Goal: Task Accomplishment & Management: Use online tool/utility

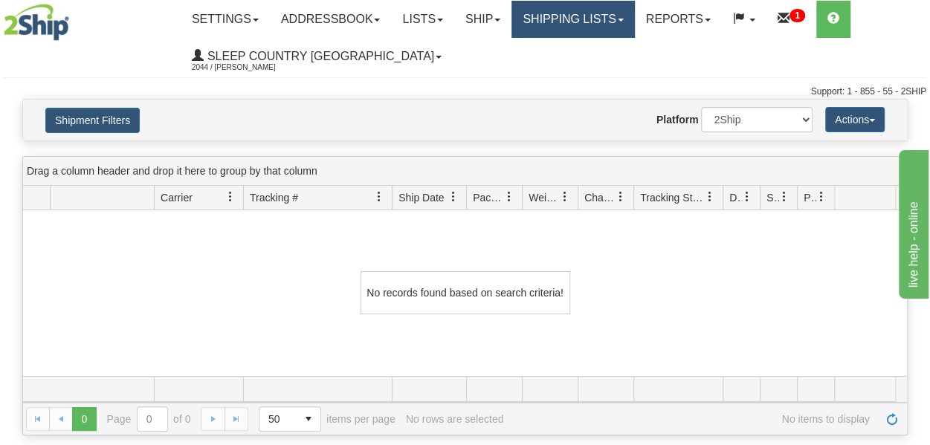
click at [587, 18] on link "Shipping lists" at bounding box center [573, 19] width 123 height 37
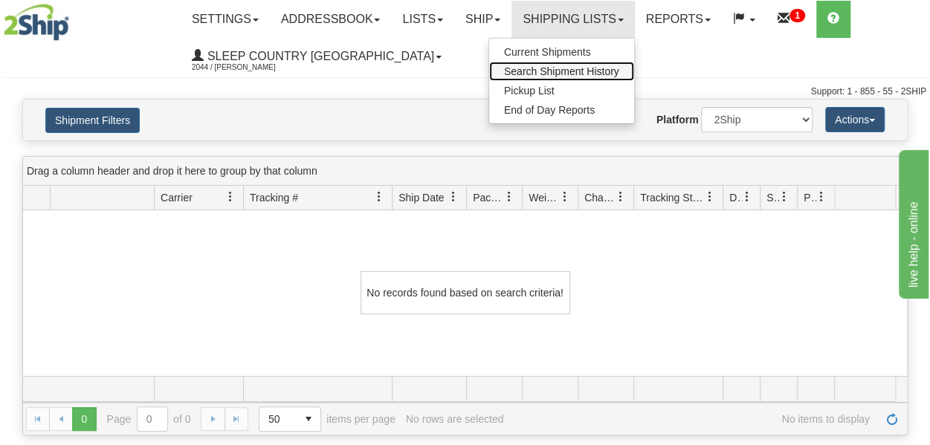
click at [574, 72] on span "Search Shipment History" at bounding box center [561, 71] width 115 height 12
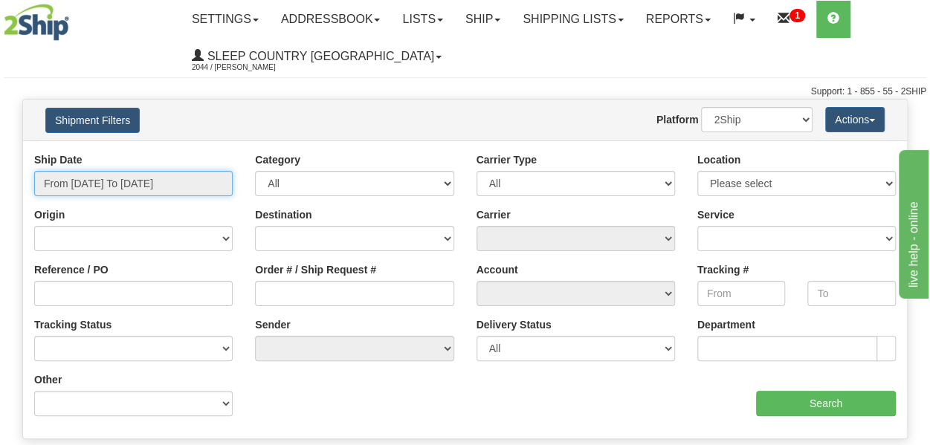
click at [127, 187] on input "From 08/27/2025 To 08/28/2025" at bounding box center [133, 183] width 199 height 25
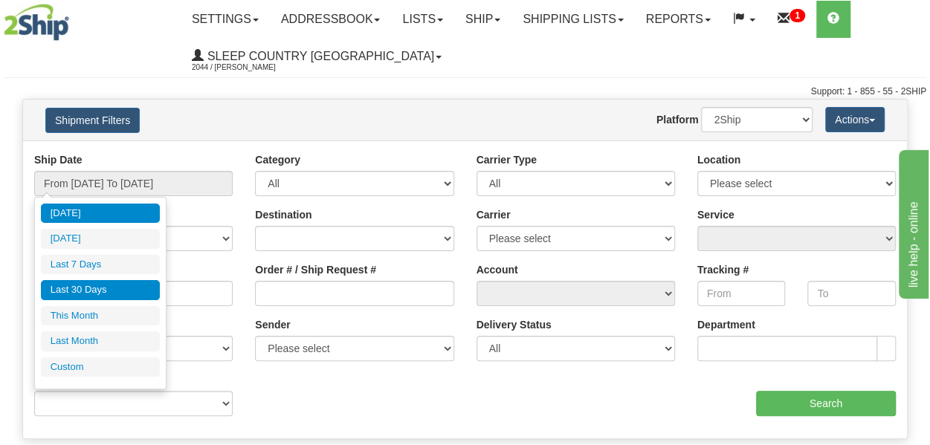
click at [91, 291] on li "Last 30 Days" at bounding box center [100, 290] width 119 height 20
type input "From 07/30/2025 To 08/28/2025"
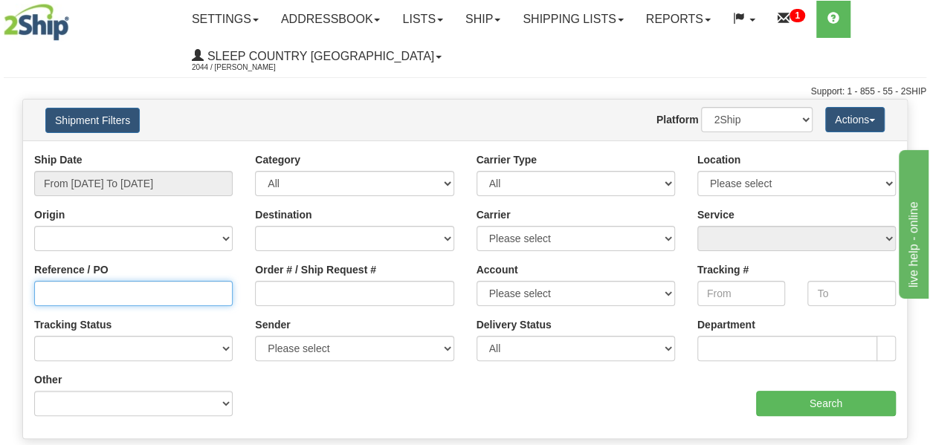
click at [77, 296] on input "Reference / PO" at bounding box center [133, 293] width 199 height 25
paste input "9000I015565"
type input "9000I015565"
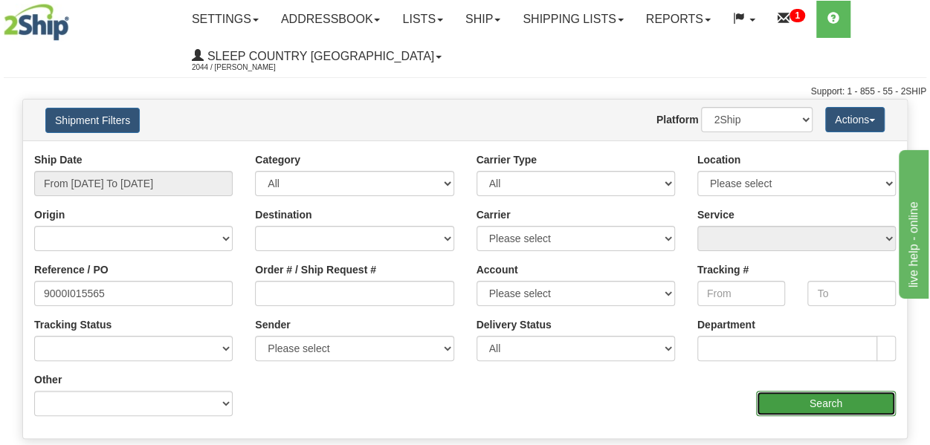
click at [844, 410] on input "Search" at bounding box center [826, 403] width 140 height 25
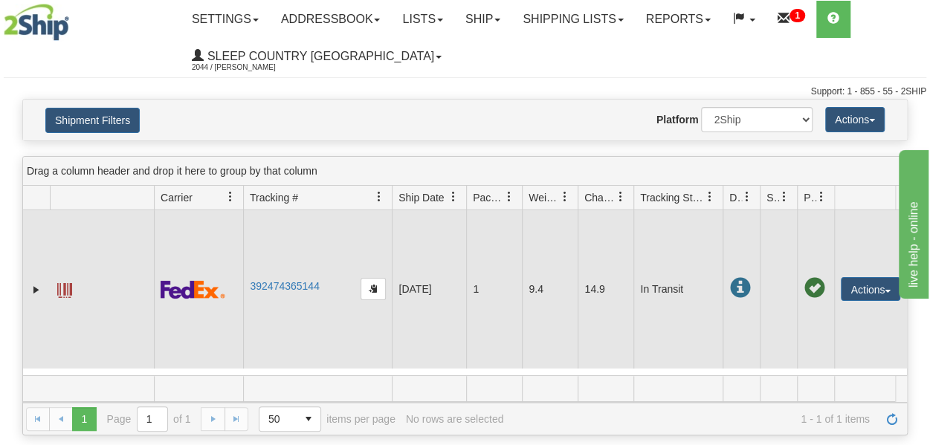
click at [64, 298] on span at bounding box center [64, 290] width 15 height 15
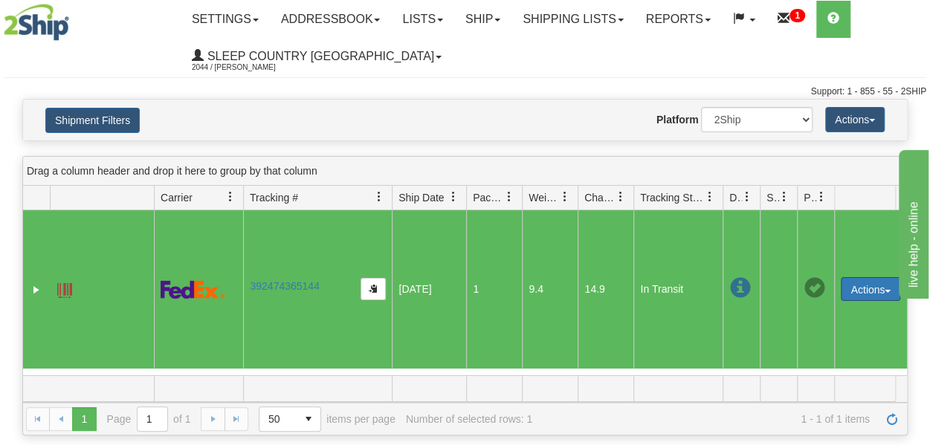
click at [858, 297] on button "Actions" at bounding box center [870, 289] width 59 height 24
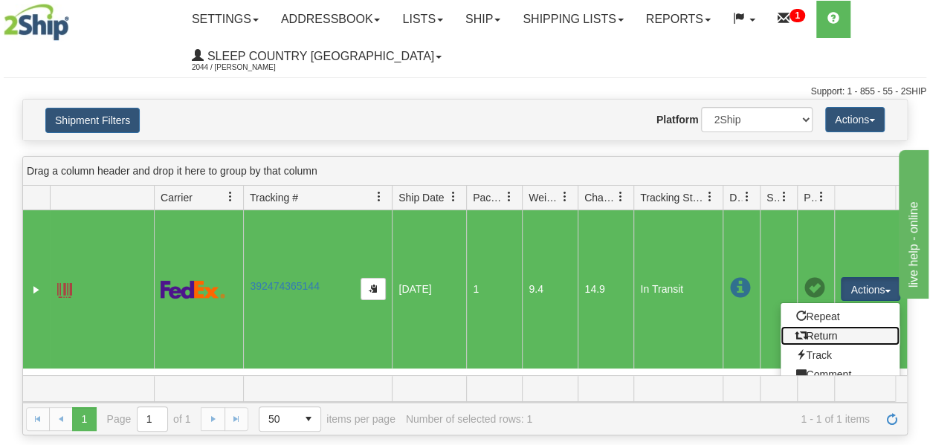
click at [836, 346] on link "Return" at bounding box center [840, 335] width 119 height 19
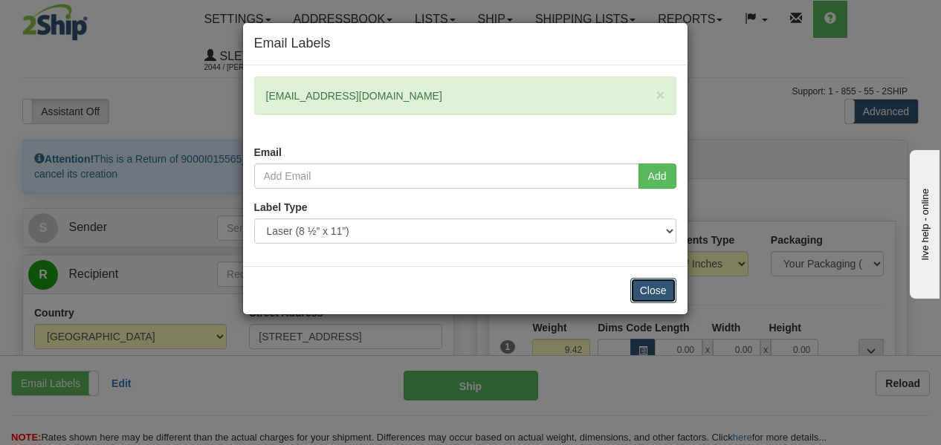
click at [662, 285] on button "Close" at bounding box center [654, 290] width 46 height 25
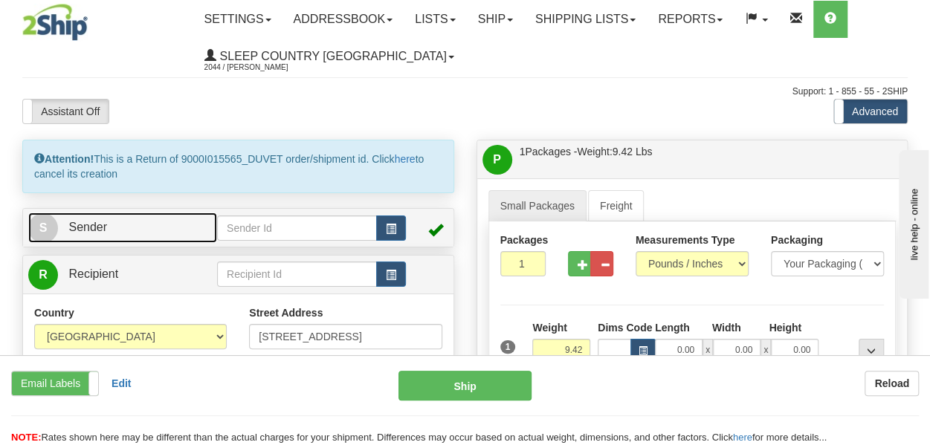
click at [70, 225] on span "Sender" at bounding box center [87, 227] width 39 height 13
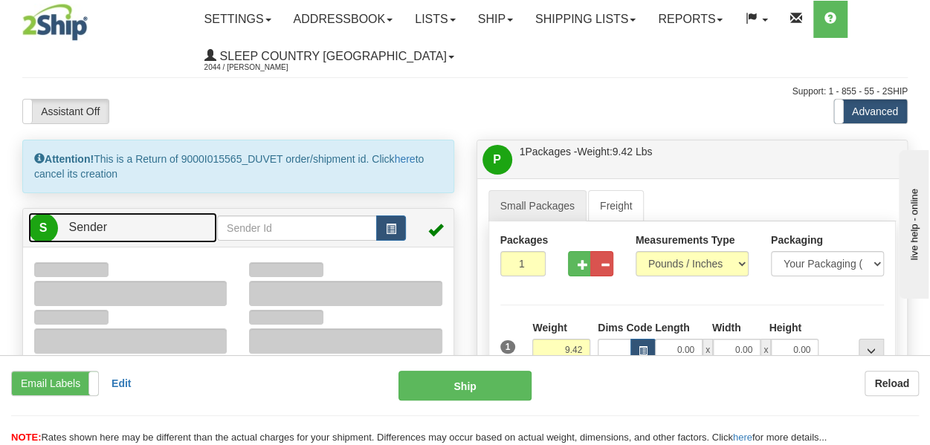
type input "16:28"
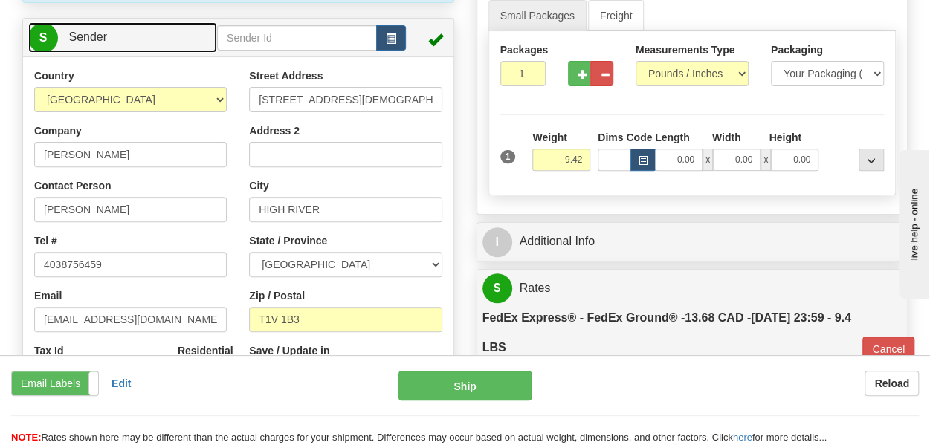
scroll to position [297, 0]
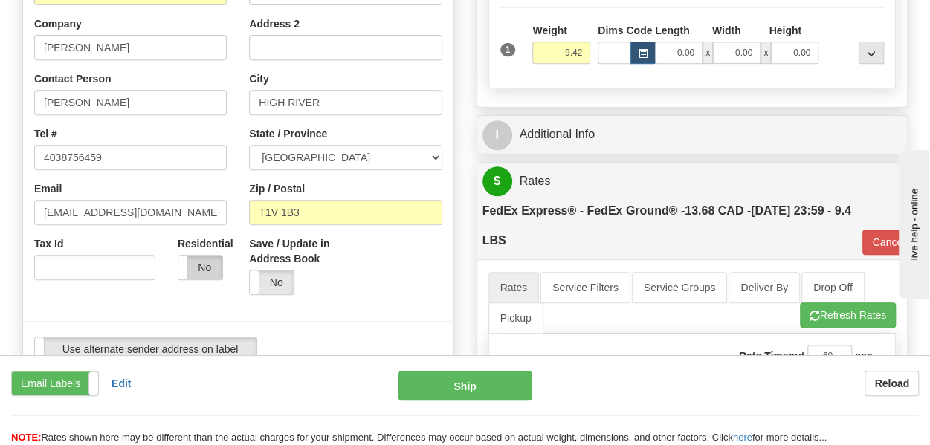
click at [207, 273] on label "No" at bounding box center [200, 268] width 44 height 24
type input "92"
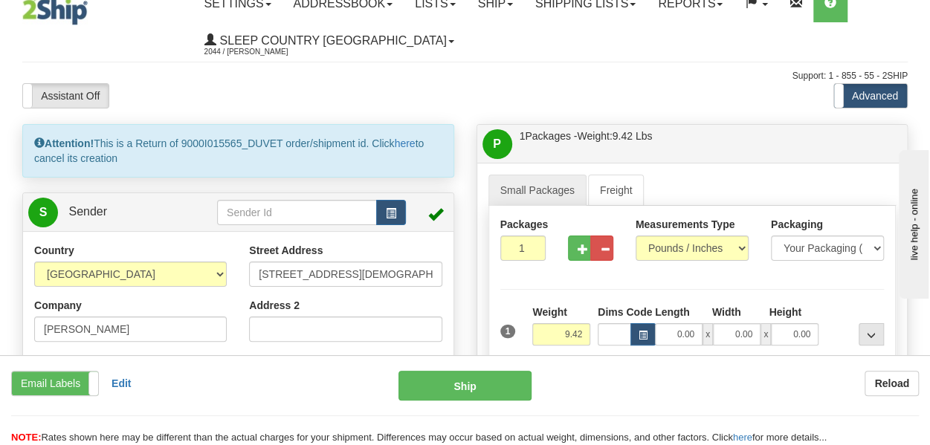
scroll to position [0, 0]
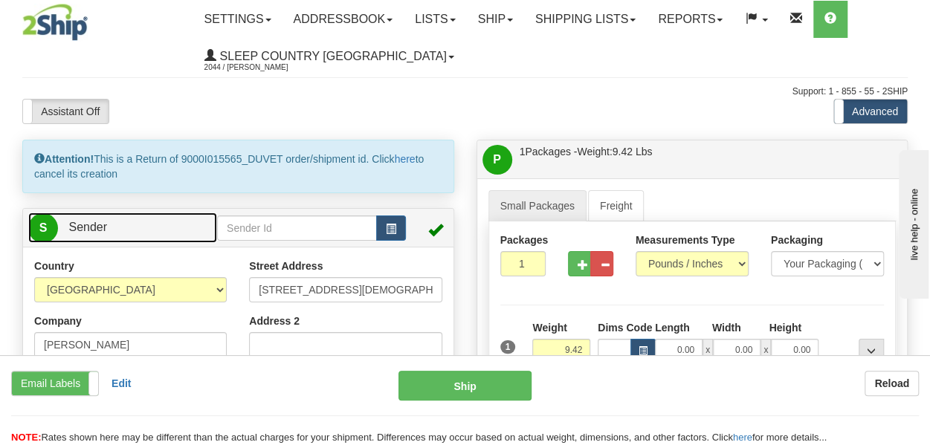
click at [107, 232] on link "S Sender" at bounding box center [122, 228] width 189 height 30
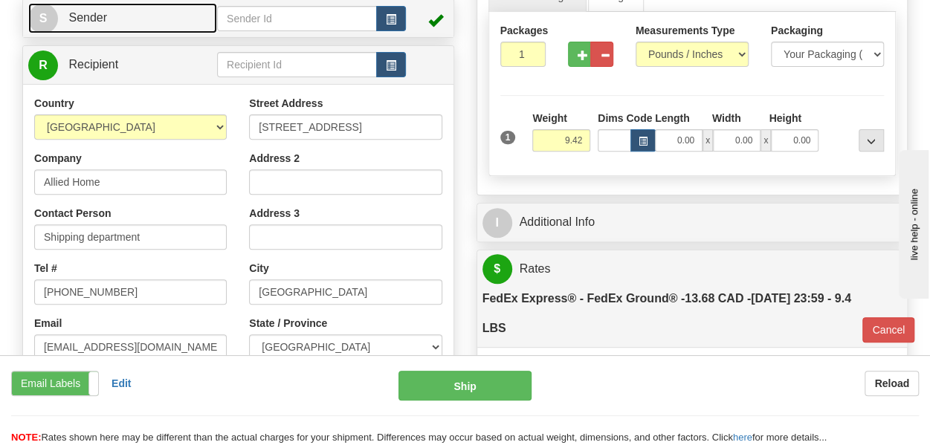
scroll to position [223, 0]
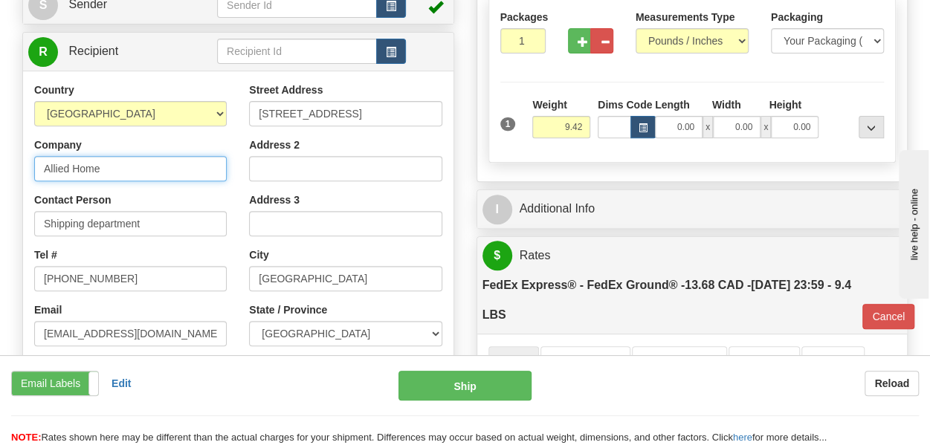
drag, startPoint x: 113, startPoint y: 170, endPoint x: 7, endPoint y: 175, distance: 105.7
click at [7, 175] on div "Toggle navigation Settings Shipping Preferences Fields Preferences New" at bounding box center [465, 427] width 930 height 1300
type input "SLEEPCOUNTRY CANADA"
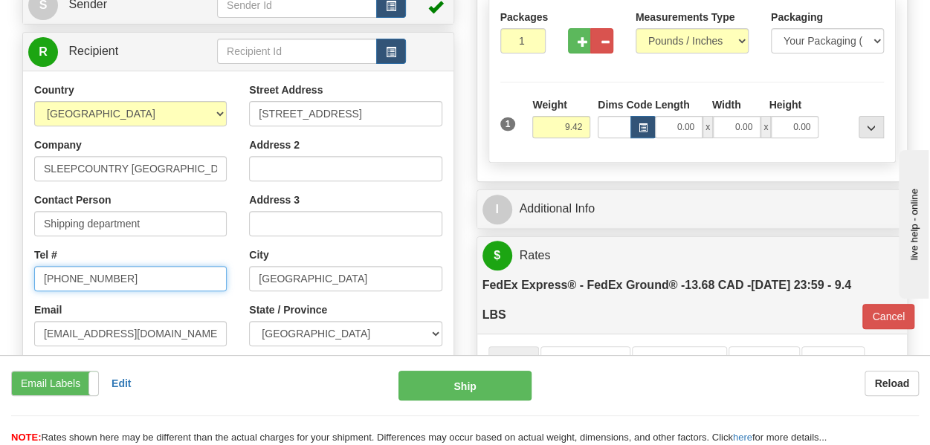
drag, startPoint x: 152, startPoint y: 280, endPoint x: 5, endPoint y: 280, distance: 146.5
click at [5, 280] on div "Toggle navigation Settings Shipping Preferences Fields Preferences New" at bounding box center [465, 427] width 930 height 1300
type input "289 748 0206"
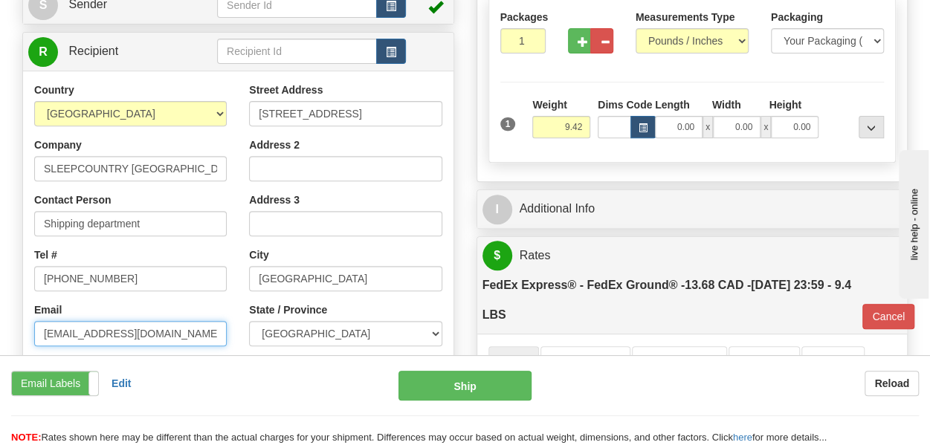
drag, startPoint x: 169, startPoint y: 337, endPoint x: 31, endPoint y: 344, distance: 137.8
click at [31, 344] on div "Country AFGHANISTAN ALAND ISLANDS ALBANIA ALGERIA AMERICAN SAMOA ANDORRA ANGOLA…" at bounding box center [130, 275] width 215 height 385
type input "cs@support.sleepcountry.ca"
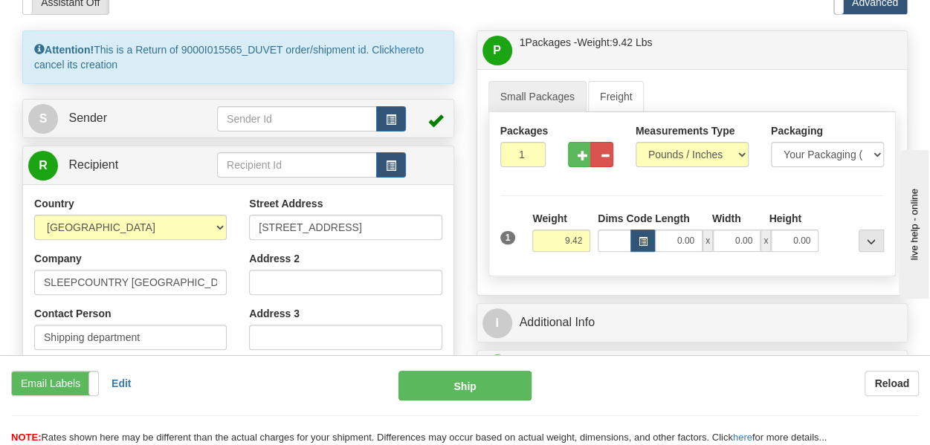
scroll to position [74, 0]
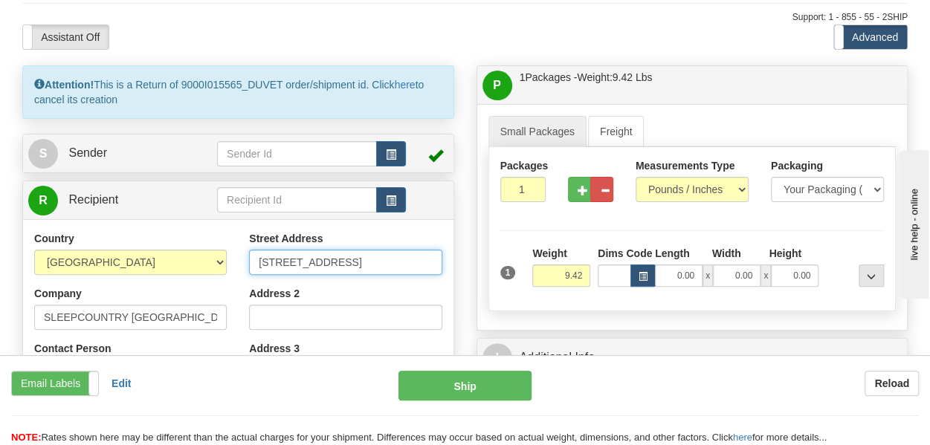
click at [402, 259] on input "9393 Boulevard Saint-Michel" at bounding box center [345, 262] width 193 height 25
type input "9"
paste input "DUFFERIN PL SE CALGARY T2C 4W3"
drag, startPoint x: 385, startPoint y: 260, endPoint x: 434, endPoint y: 258, distance: 49.1
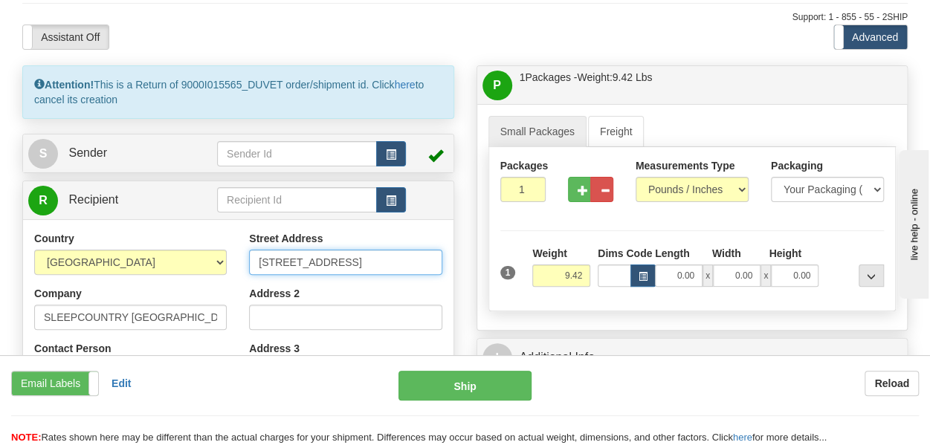
click at [434, 258] on input "11 DUFFERIN PL SE CALGARY T2C 4W3" at bounding box center [345, 262] width 193 height 25
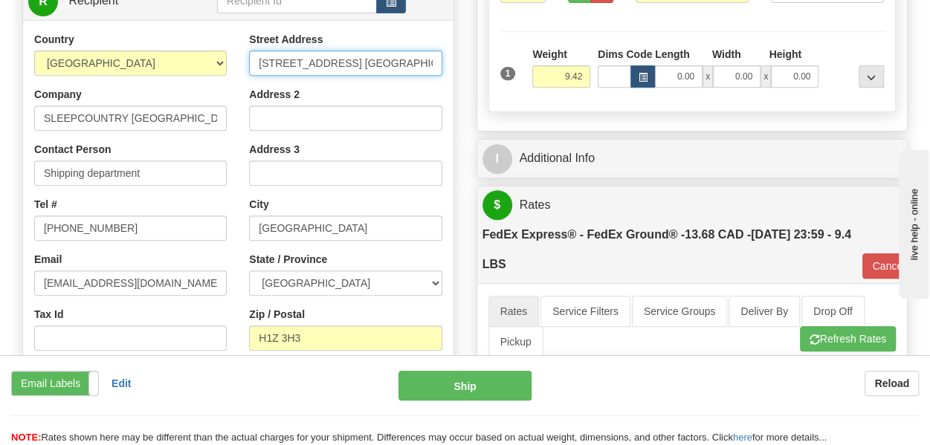
scroll to position [297, 0]
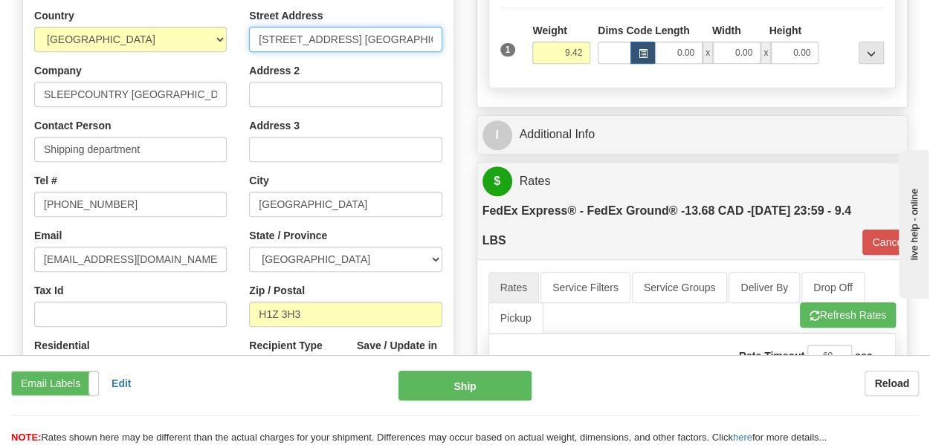
type input "11 DUFFERIN PL SE CALGARY"
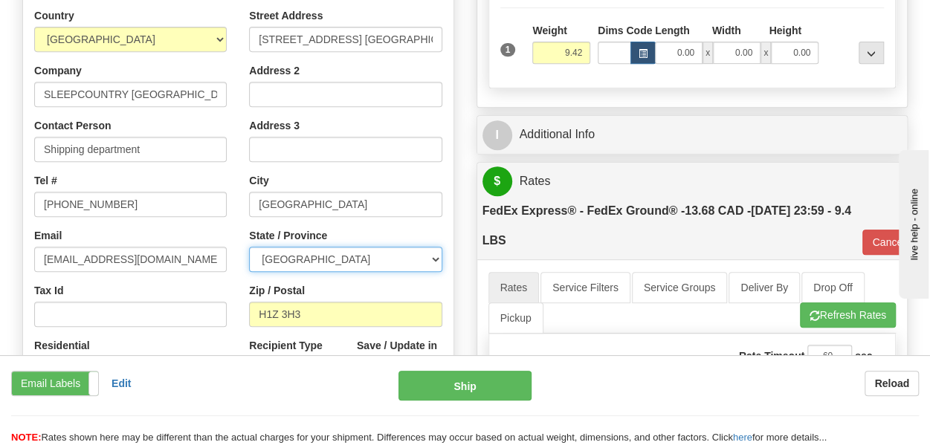
click at [336, 260] on select "ALBERTA BRITISH COLUMBIA MANITOBA NEW BRUNSWICK NEWFOUNDLAND NOVA SCOTIA NUNAVU…" at bounding box center [345, 259] width 193 height 25
select select "AB"
click at [249, 247] on select "ALBERTA BRITISH COLUMBIA MANITOBA NEW BRUNSWICK NEWFOUNDLAND NOVA SCOTIA NUNAVU…" at bounding box center [345, 259] width 193 height 25
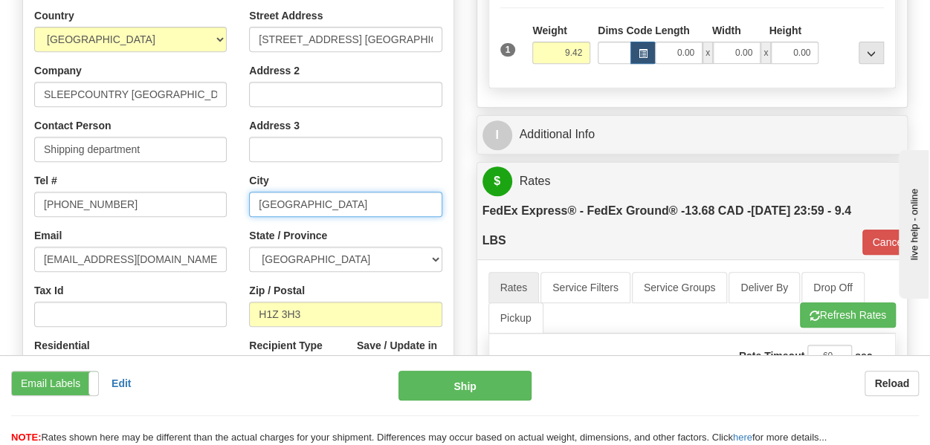
click at [295, 206] on input "Montreal" at bounding box center [345, 204] width 193 height 25
click at [313, 204] on input "Montreal" at bounding box center [345, 204] width 193 height 25
type input "M"
type input "CALGARY"
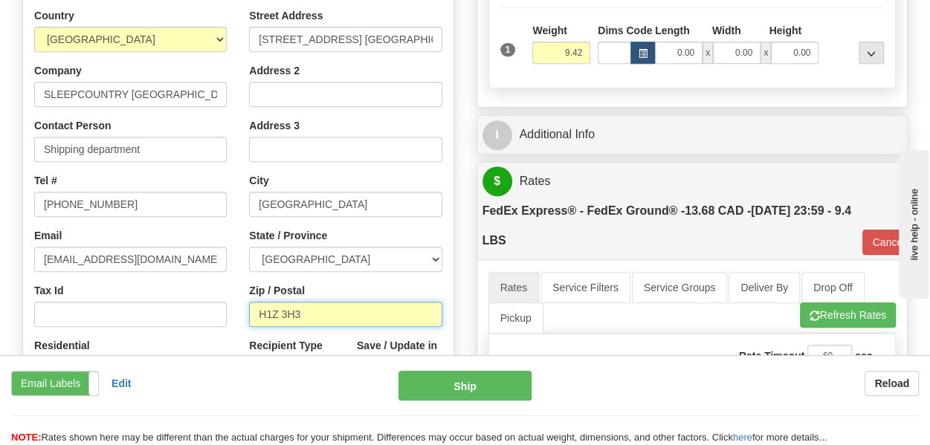
click at [306, 315] on input "H1Z 3H3" at bounding box center [345, 314] width 193 height 25
type input "H"
paste input "T2C 4W3"
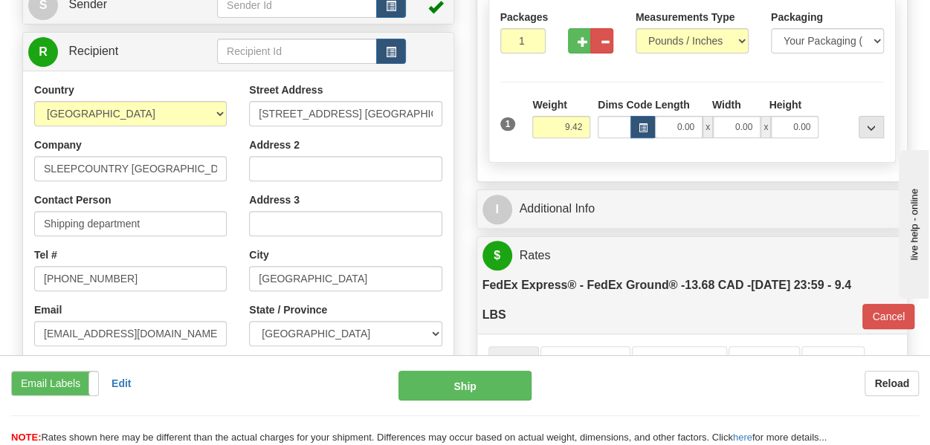
type input "T2C 4W3"
click at [415, 112] on input "11 DUFFERIN PL SE CALGARY" at bounding box center [345, 113] width 193 height 25
type input "92"
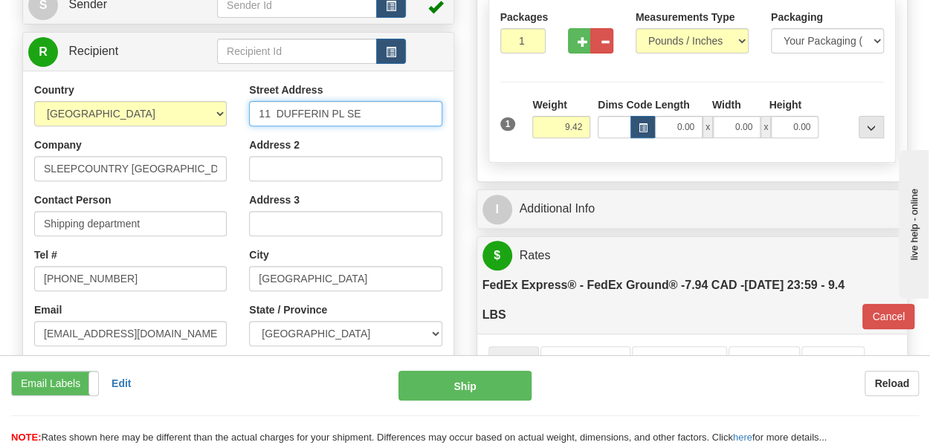
type input "11 DUFFERIN PL SE"
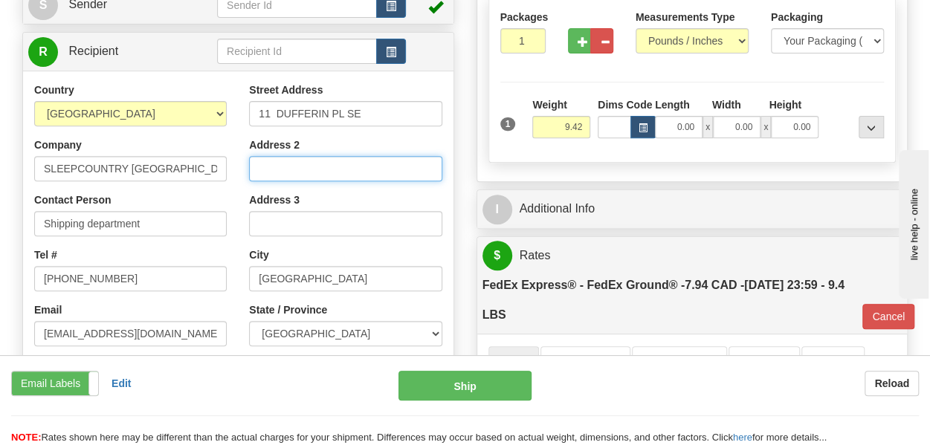
click at [345, 172] on input "Address 2" at bounding box center [345, 168] width 193 height 25
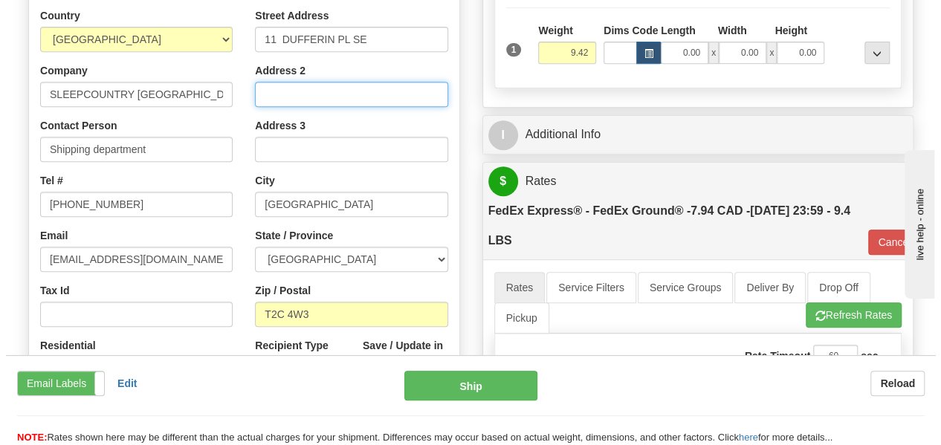
scroll to position [372, 0]
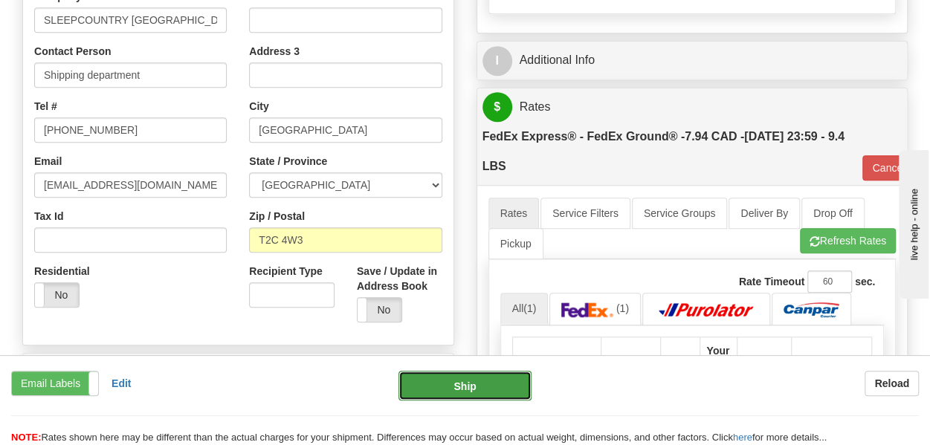
click at [460, 390] on button "Ship" at bounding box center [465, 386] width 133 height 30
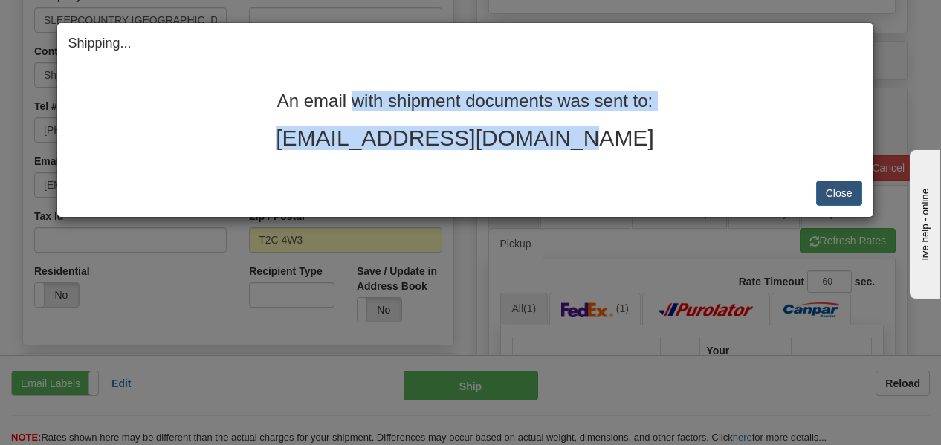
drag, startPoint x: 274, startPoint y: 98, endPoint x: 617, endPoint y: 149, distance: 347.3
click at [617, 149] on div "An email with shipment documents was sent to: dundee272@pm.me" at bounding box center [465, 120] width 794 height 59
copy div "An email with shipment documents was sent to: dundee272@pm.me"
click at [825, 196] on button "Close" at bounding box center [839, 193] width 46 height 25
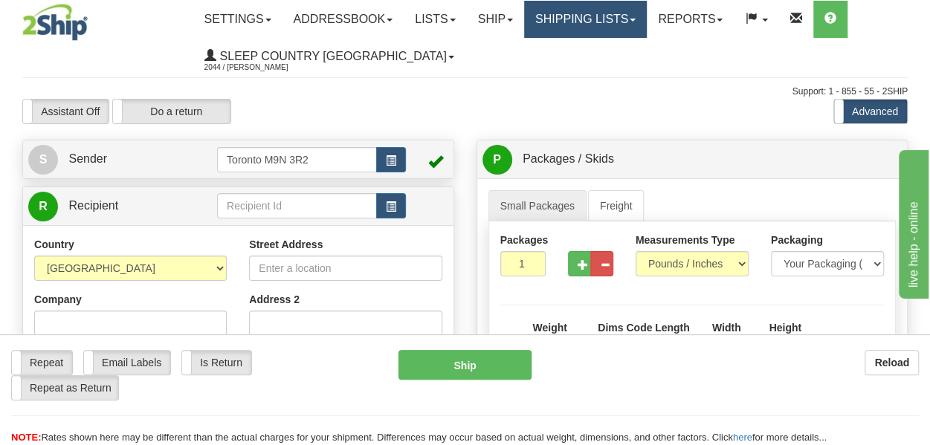
click at [580, 19] on link "Shipping lists" at bounding box center [585, 19] width 123 height 37
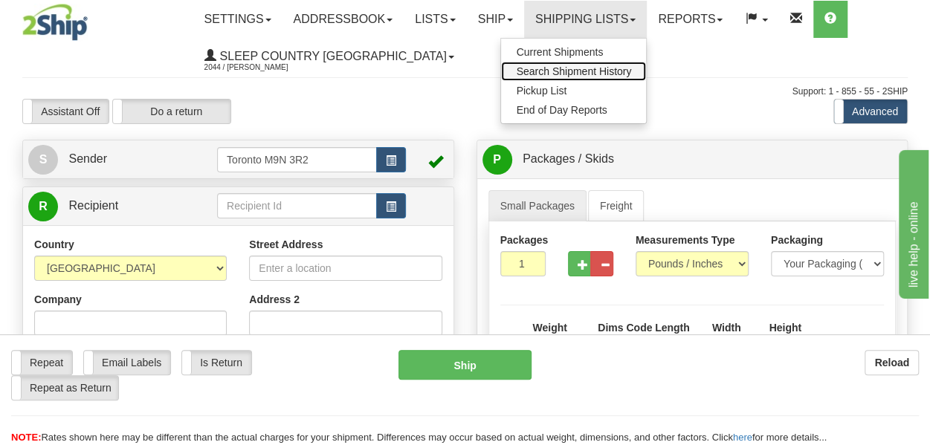
click at [567, 72] on span "Search Shipment History" at bounding box center [573, 71] width 115 height 12
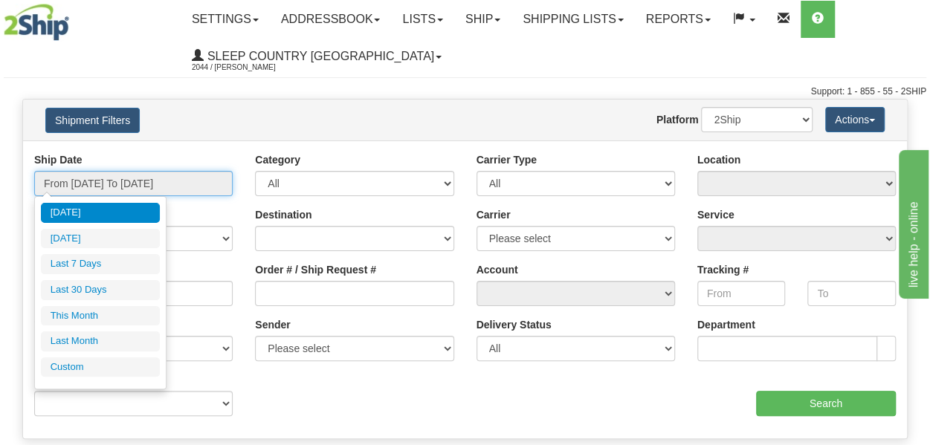
click at [83, 187] on input "From 08/27/2025 To 08/28/2025" at bounding box center [133, 183] width 199 height 25
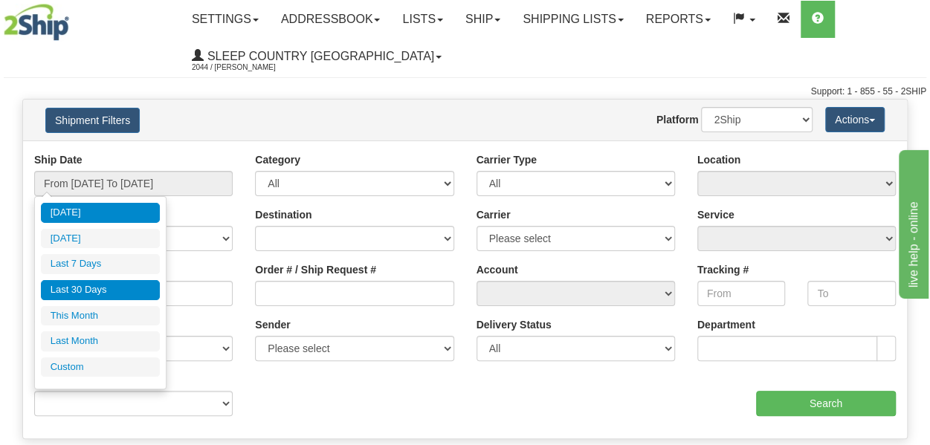
click at [79, 291] on li "Last 30 Days" at bounding box center [100, 290] width 119 height 20
type input "From 07/30/2025 To 08/28/2025"
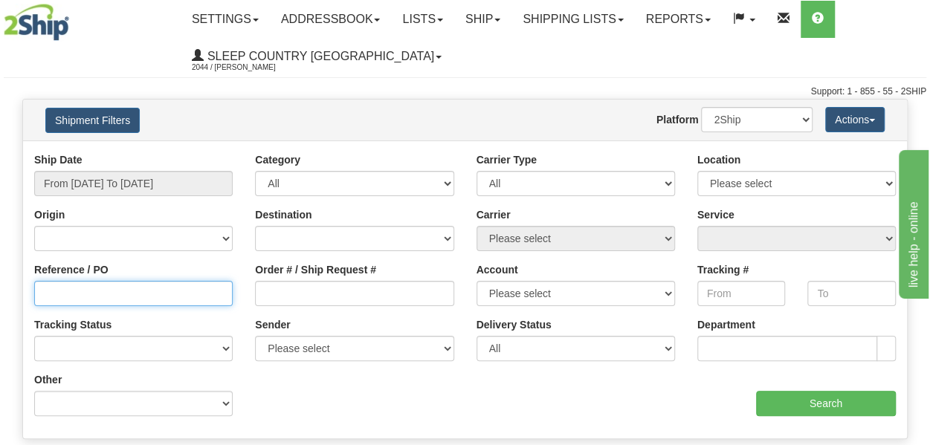
click at [80, 295] on input "Reference / PO" at bounding box center [133, 293] width 199 height 25
paste input "9000I021510"
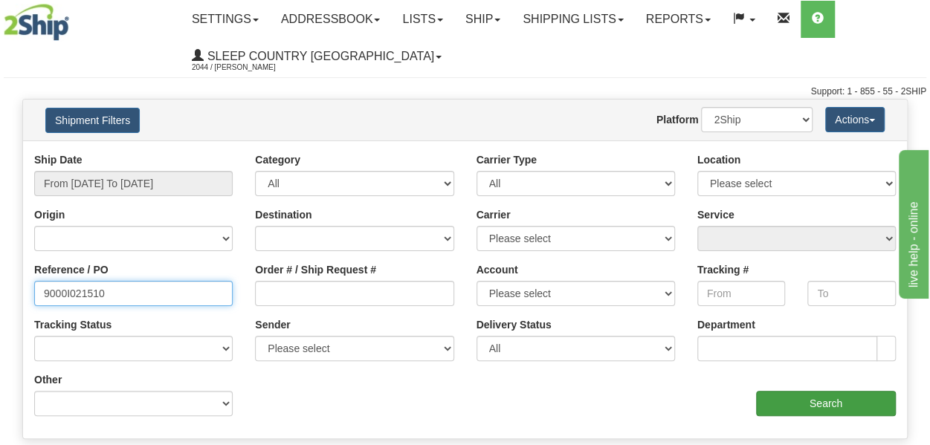
type input "9000I021510"
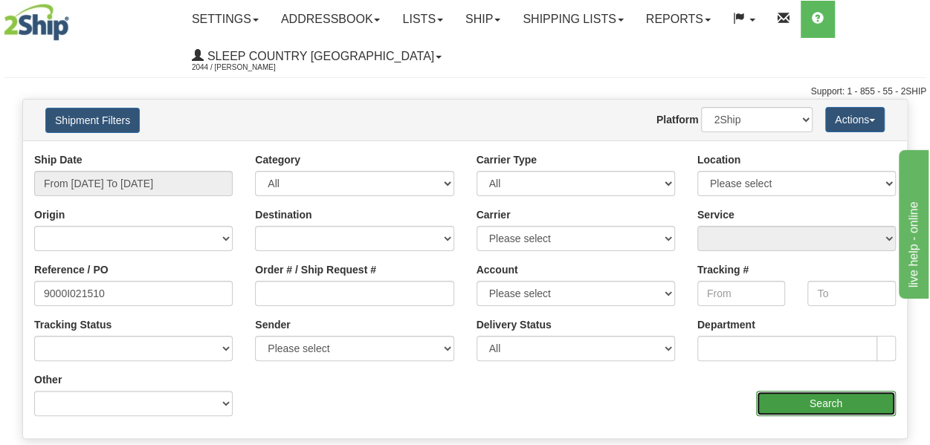
click at [792, 408] on input "Search" at bounding box center [826, 403] width 140 height 25
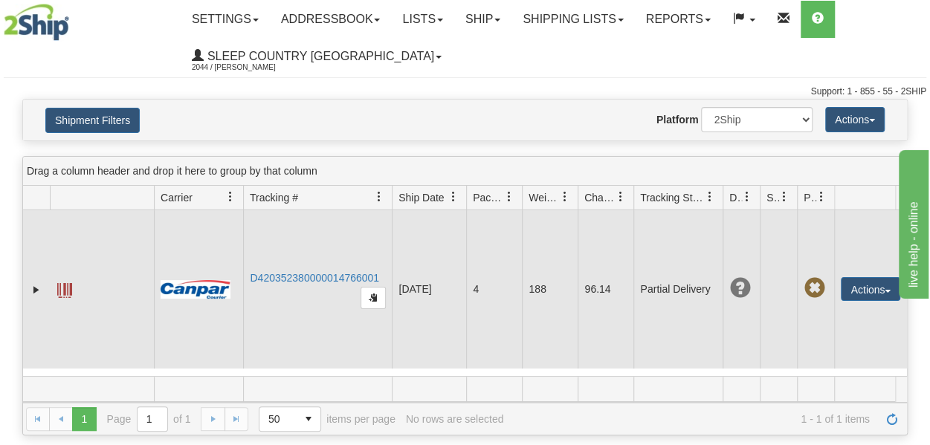
click at [63, 287] on span at bounding box center [64, 290] width 15 height 15
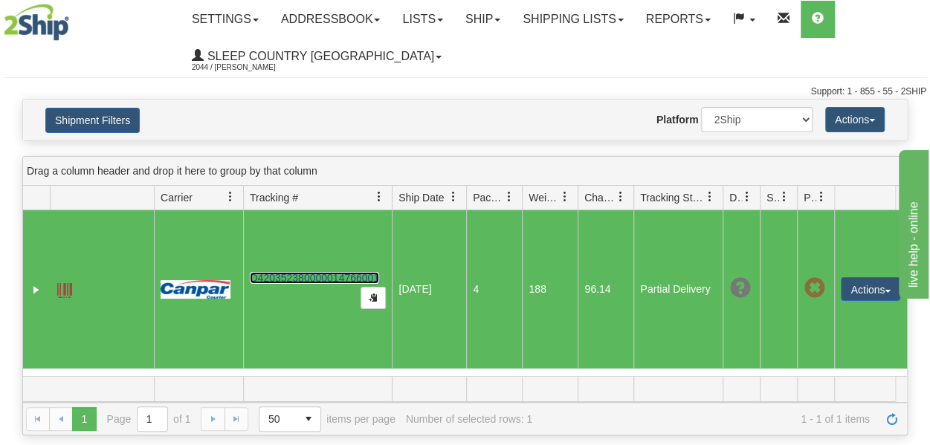
click at [320, 273] on link "D420352380000014766001" at bounding box center [314, 278] width 129 height 12
